Goal: Navigation & Orientation: Find specific page/section

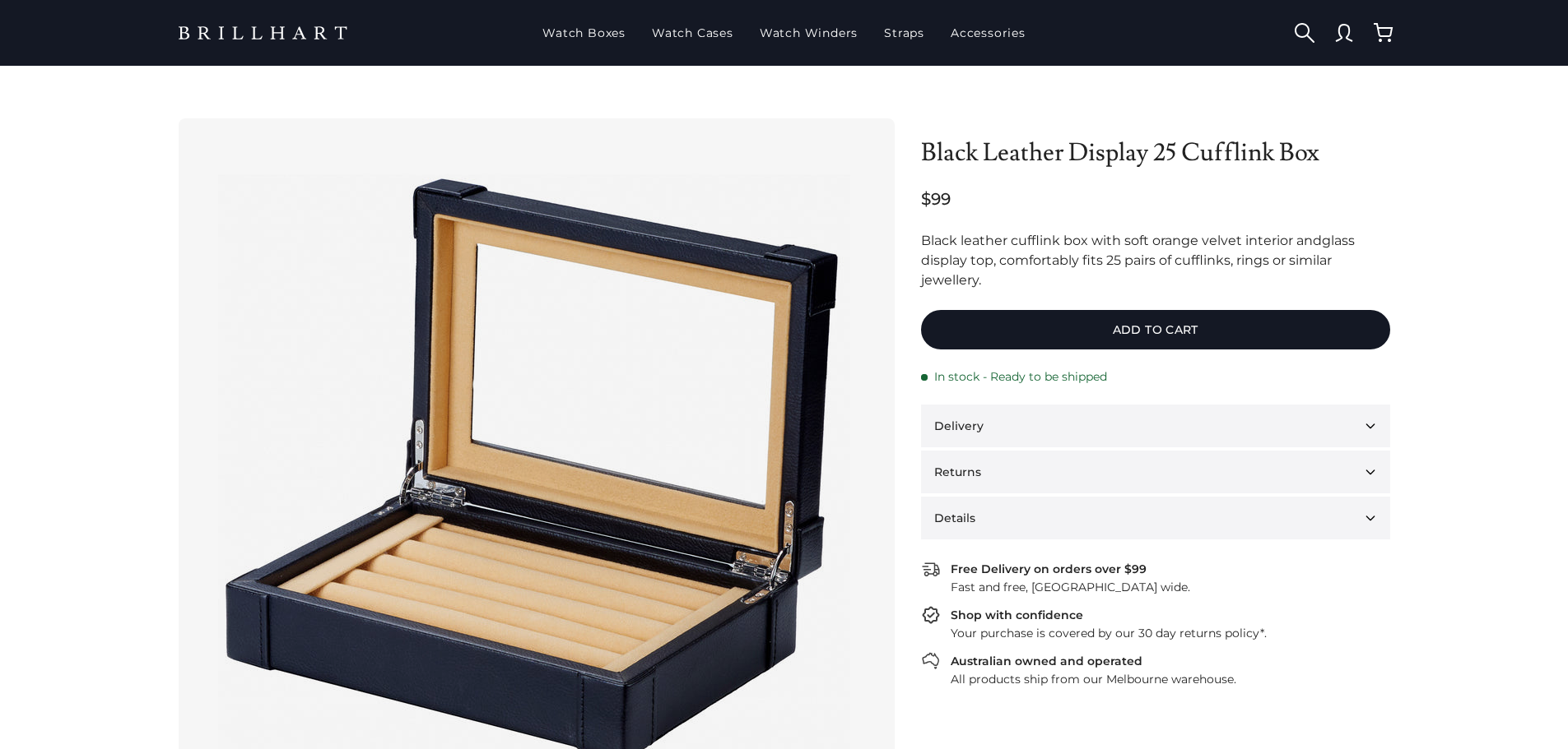
click at [329, 28] on link at bounding box center [264, 33] width 198 height 32
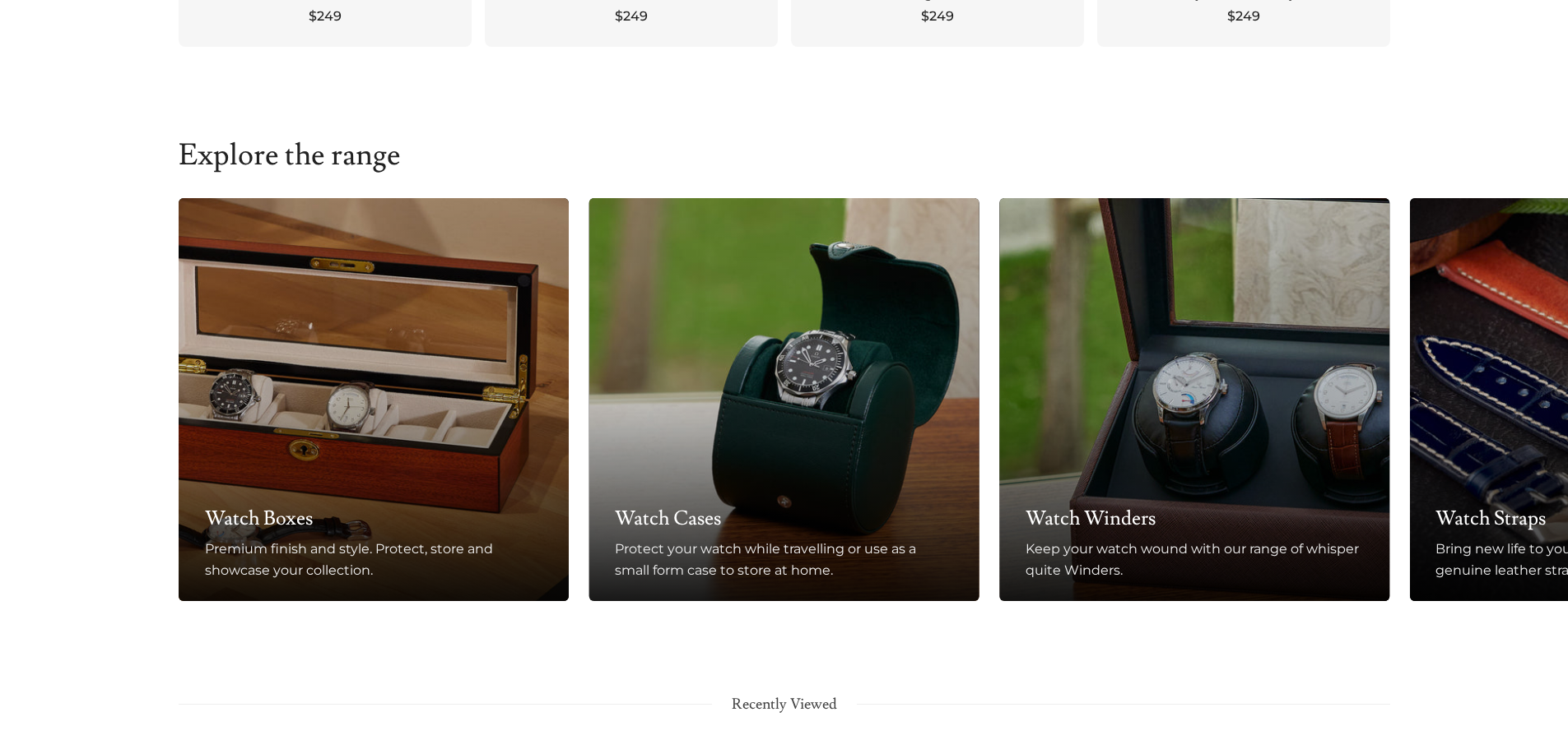
scroll to position [980, 0]
click at [1398, 405] on button "Next" at bounding box center [1395, 406] width 36 height 59
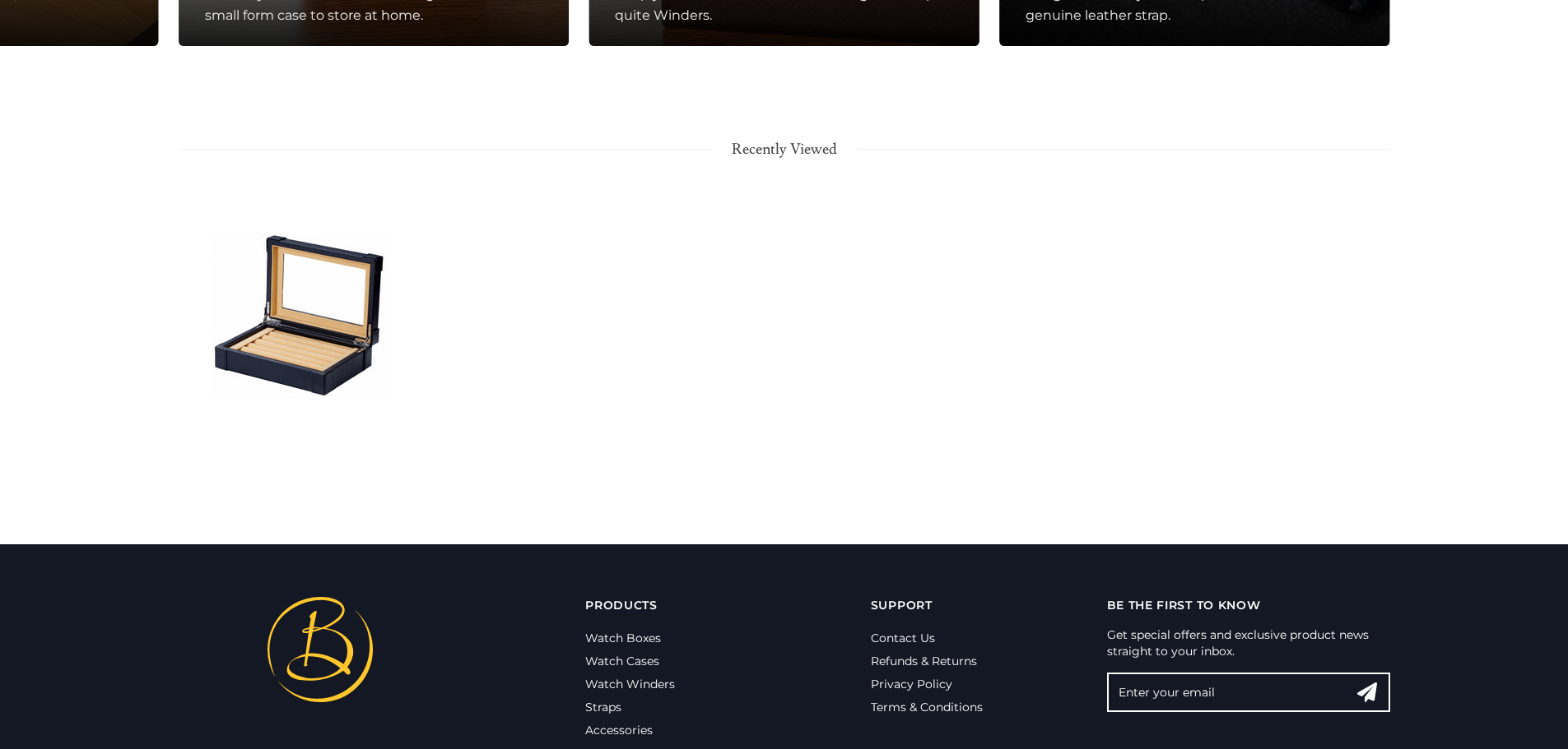
scroll to position [1541, 0]
